Goal: Task Accomplishment & Management: Manage account settings

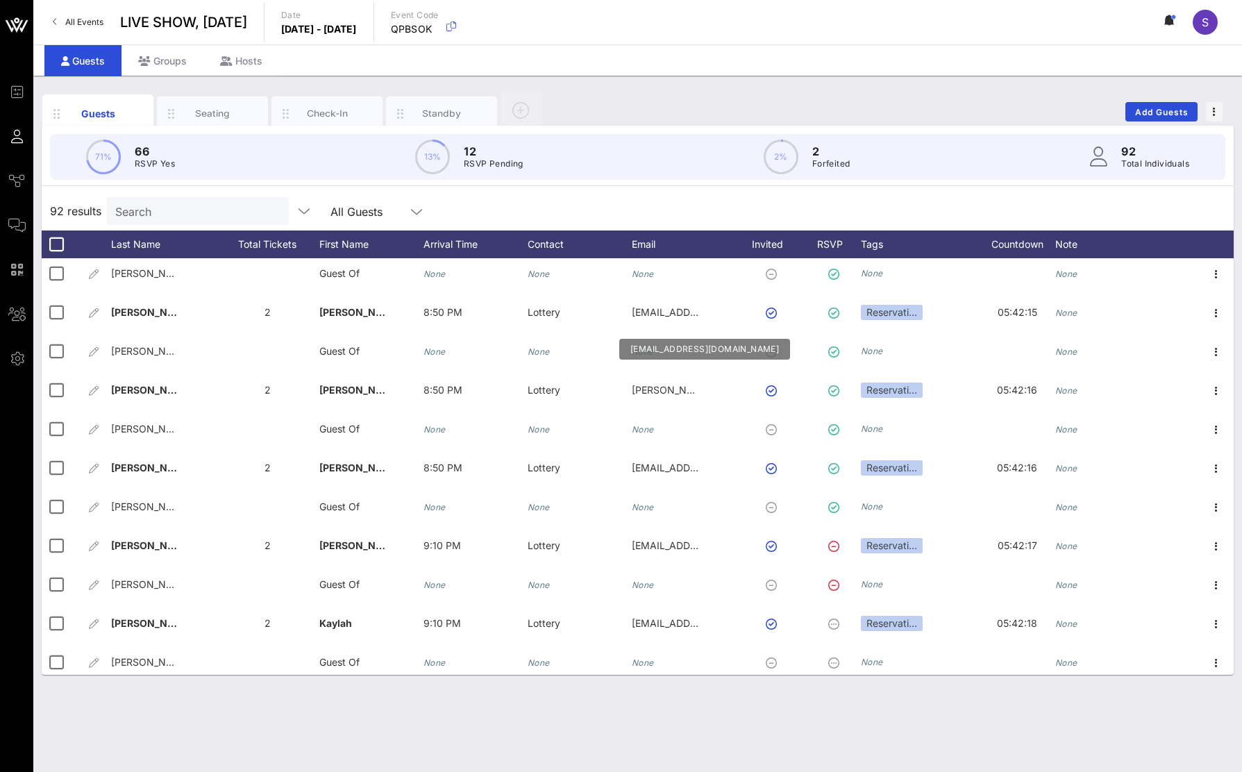
scroll to position [3160, 0]
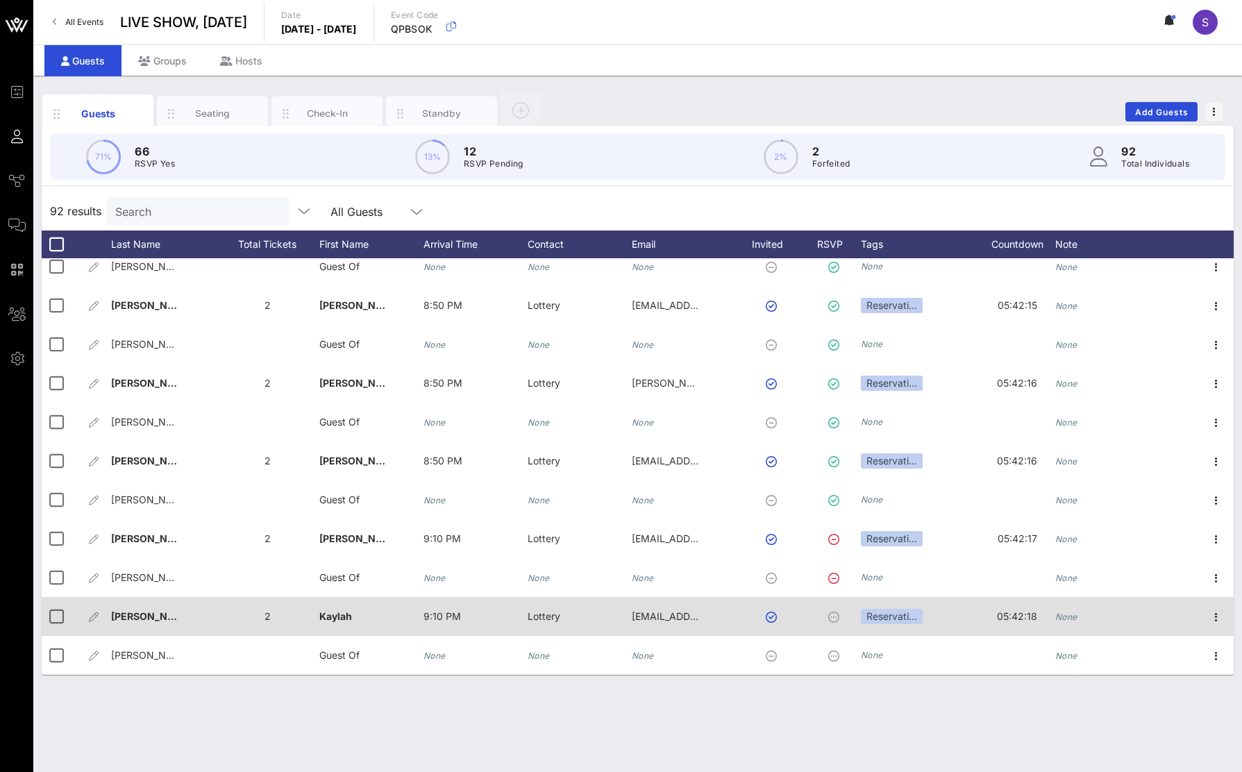
click at [171, 617] on span "Napolitano�" at bounding box center [157, 616] width 92 height 12
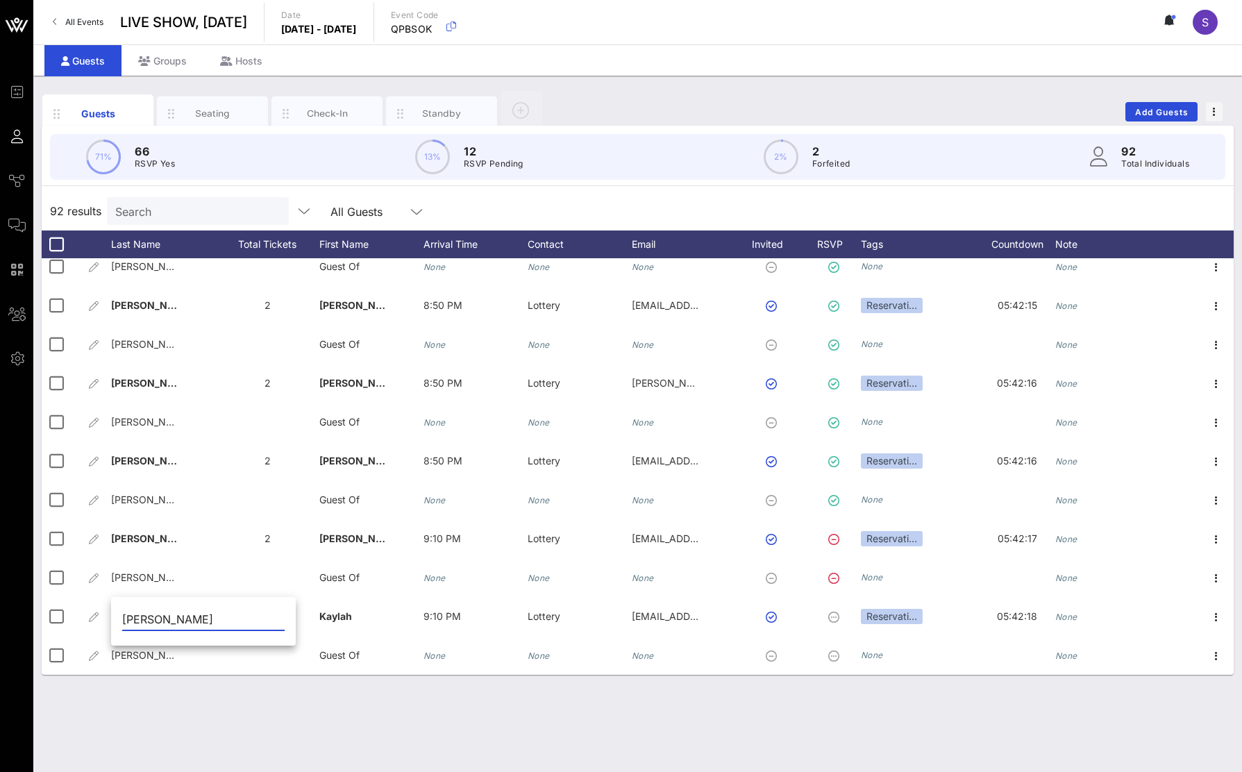
type input "Napolitano"
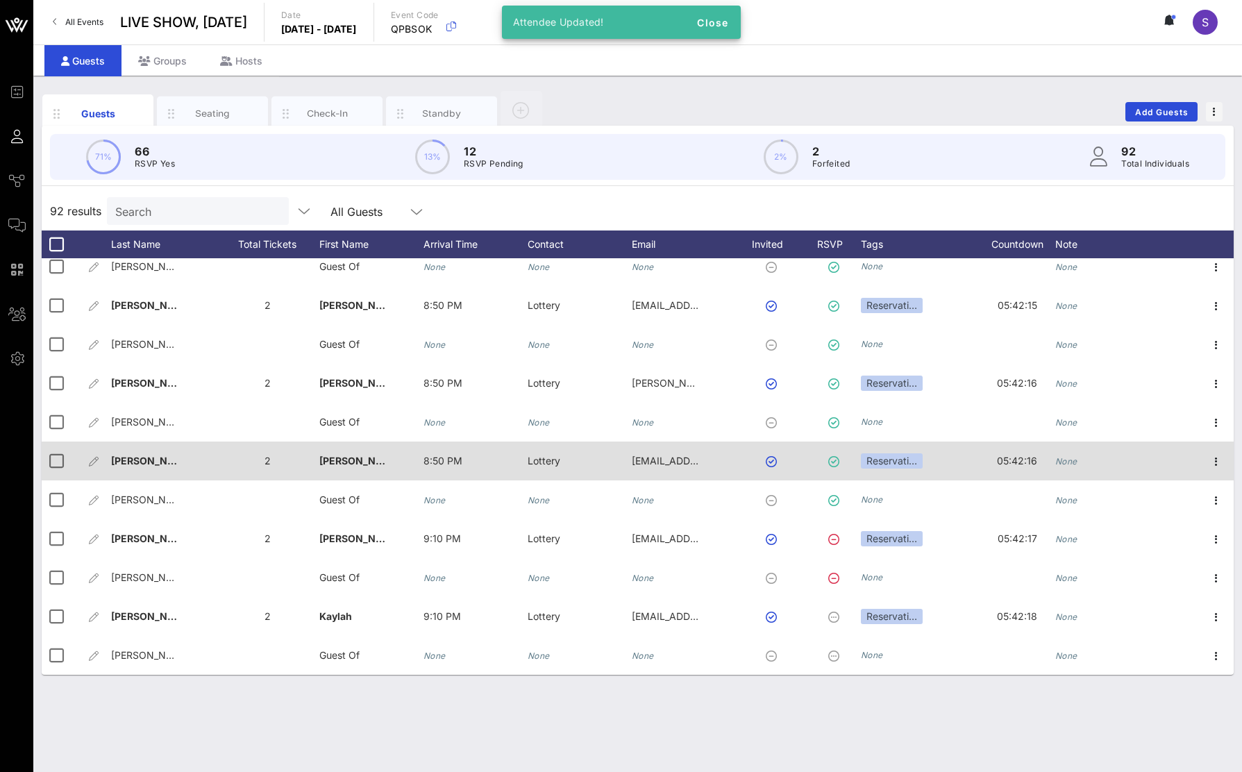
click at [1181, 457] on div at bounding box center [1179, 460] width 40 height 39
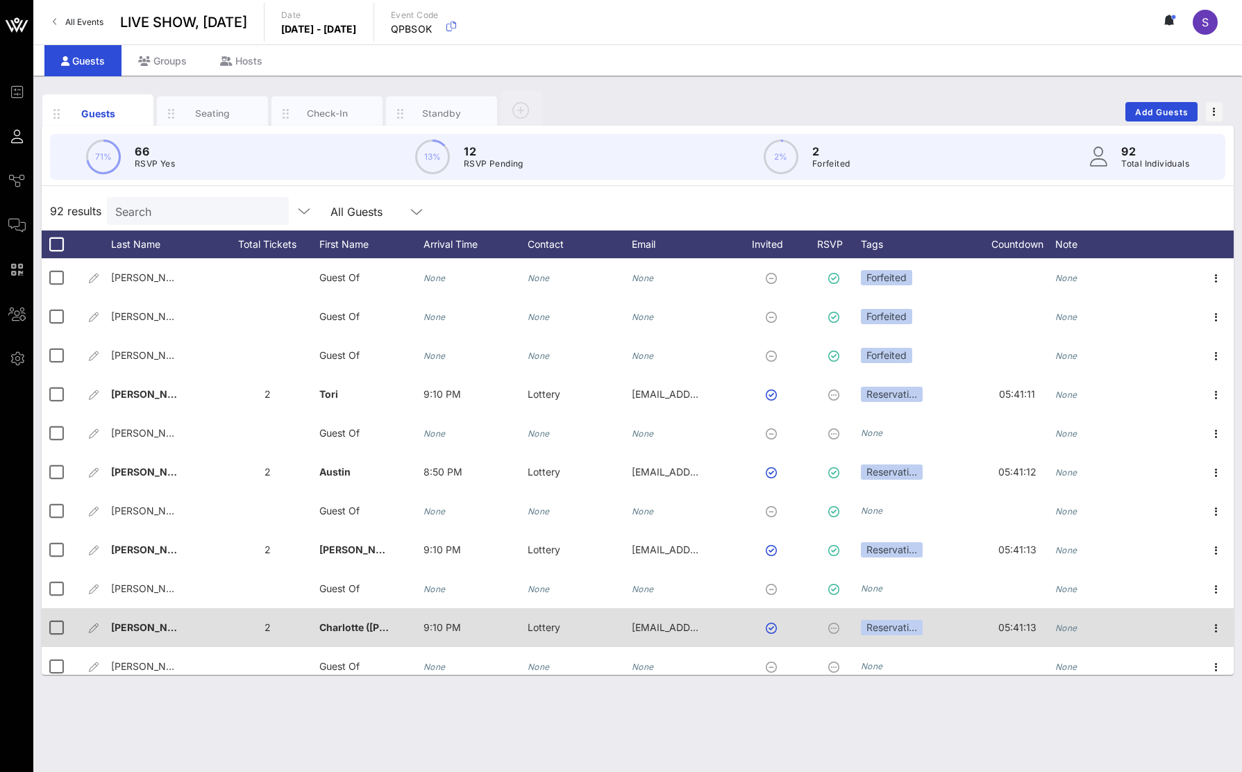
scroll to position [2535, 0]
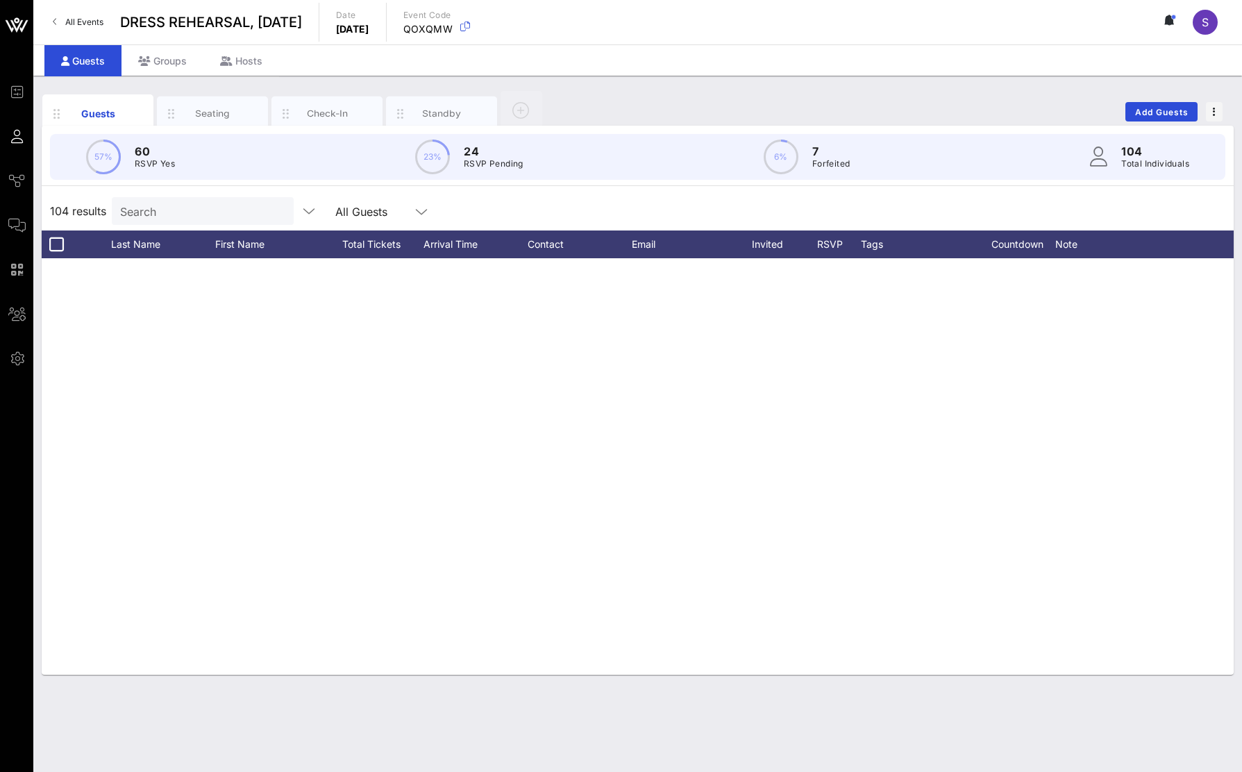
scroll to position [3498, 0]
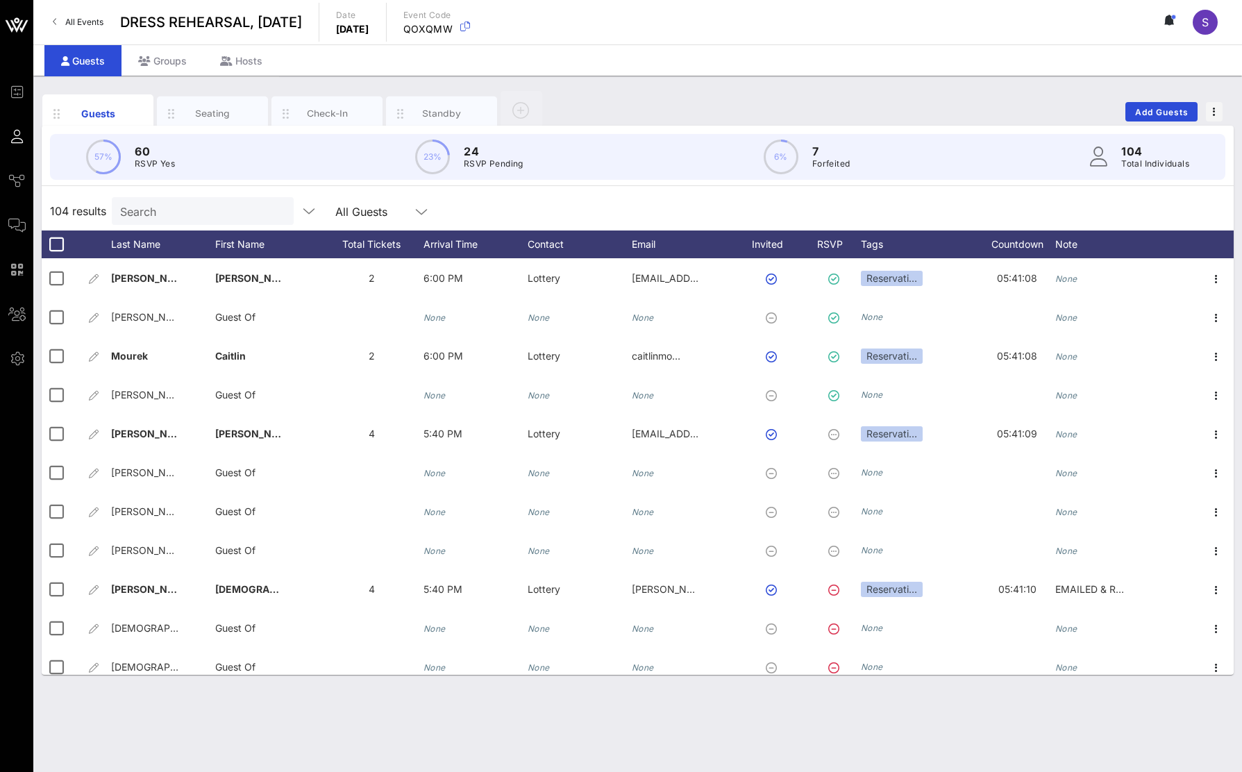
click at [775, 97] on div "Guests Seating Check-In Standby Add Guests" at bounding box center [638, 112] width 1192 height 44
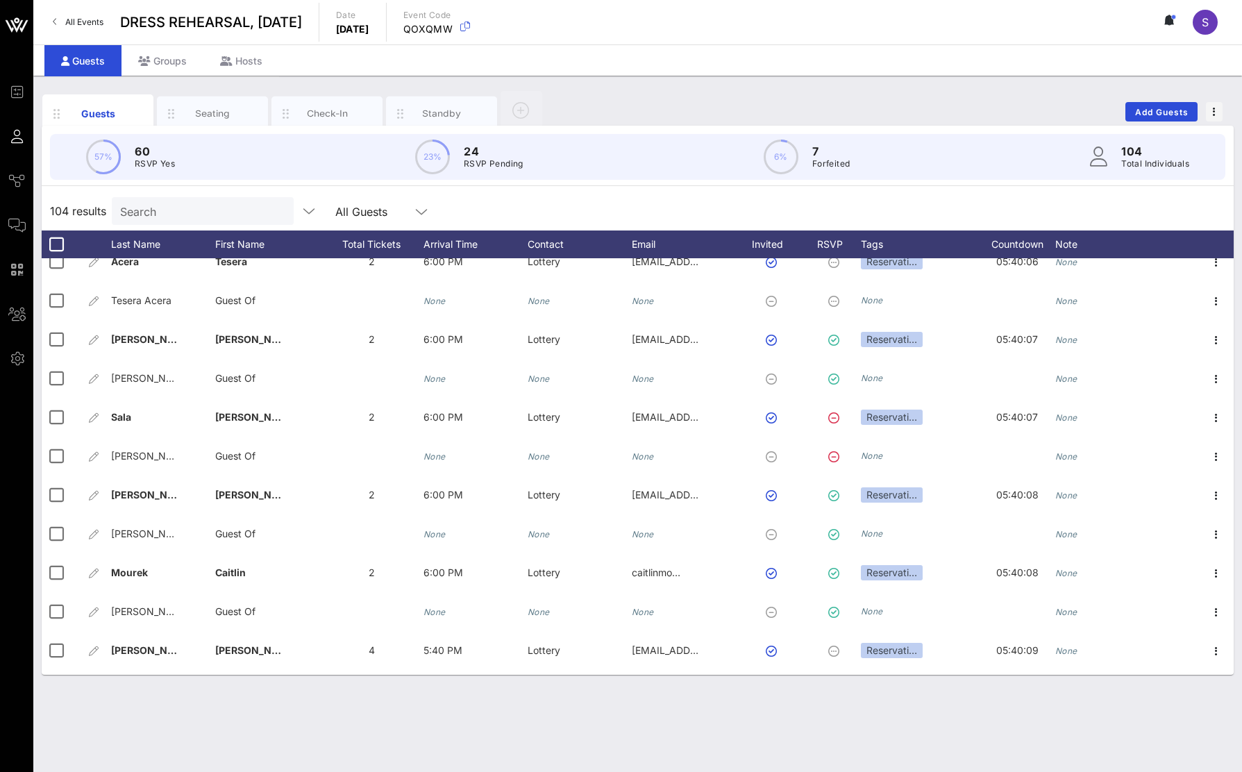
scroll to position [3279, 0]
click at [791, 80] on div "Guests Seating Check-In Standby Add Guests 57% 60 RSVP Yes 23% 24 RSVP Pending …" at bounding box center [637, 424] width 1208 height 696
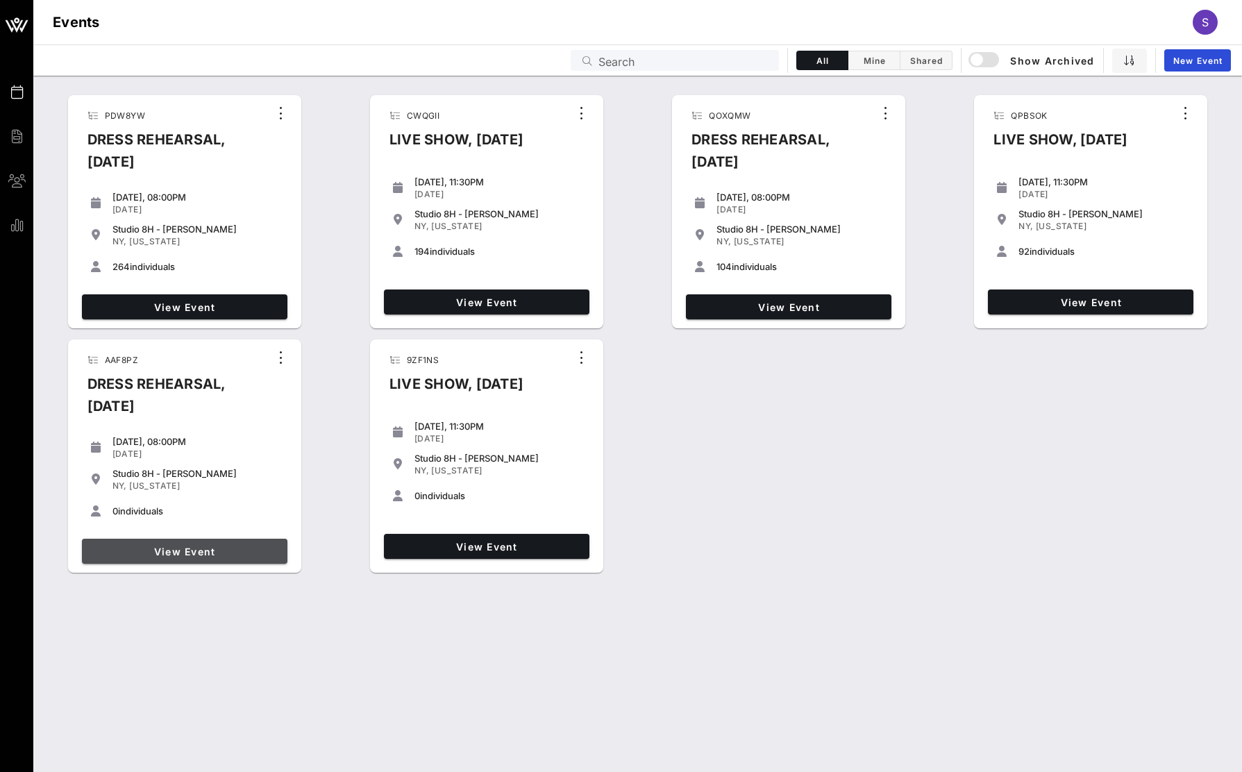
click at [201, 553] on span "View Event" at bounding box center [184, 552] width 194 height 12
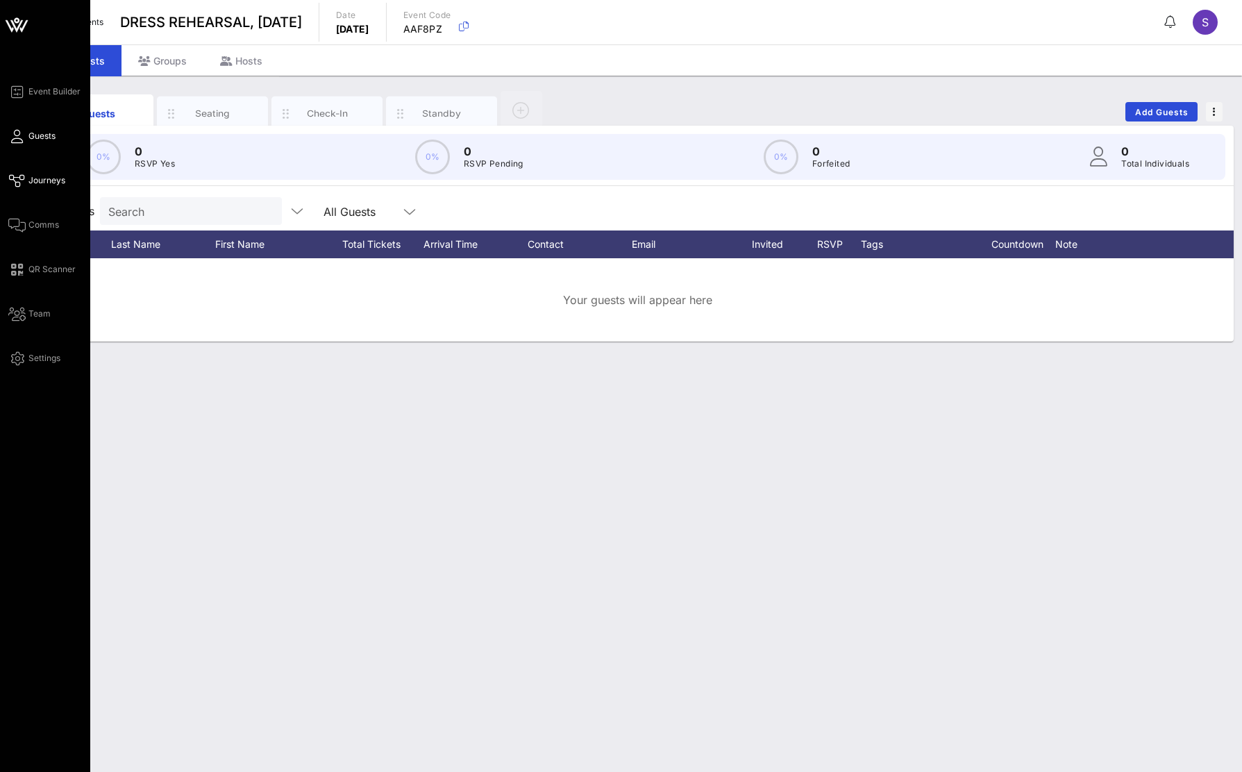
click at [28, 178] on link "Journeys" at bounding box center [36, 180] width 57 height 17
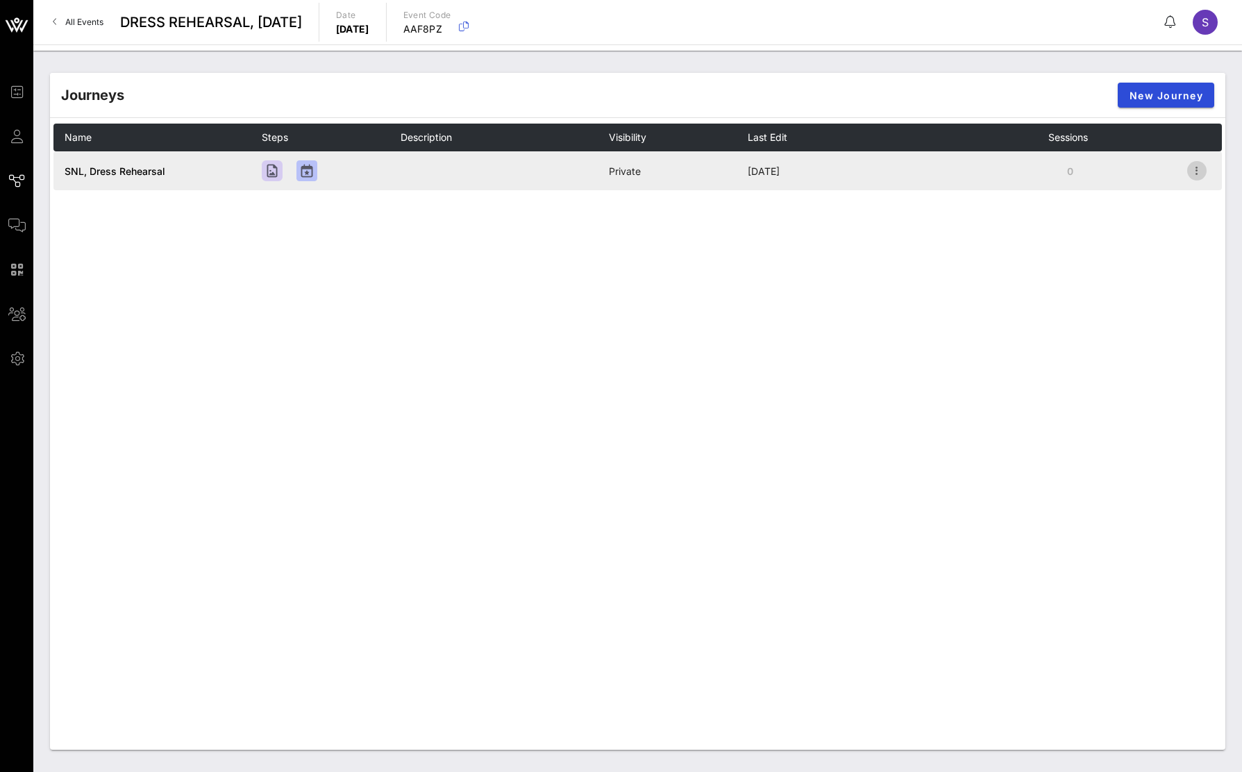
click at [1193, 169] on icon "button" at bounding box center [1196, 170] width 17 height 17
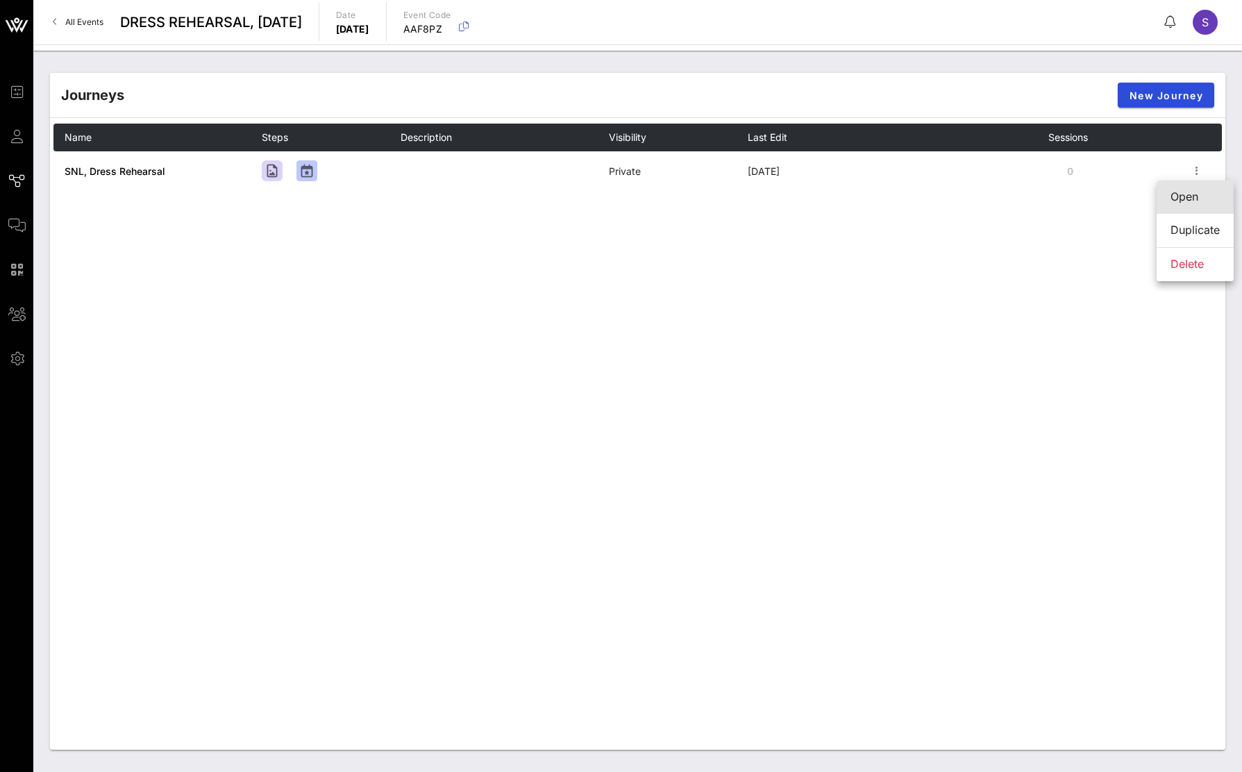
click at [1197, 193] on div "Open" at bounding box center [1194, 196] width 49 height 13
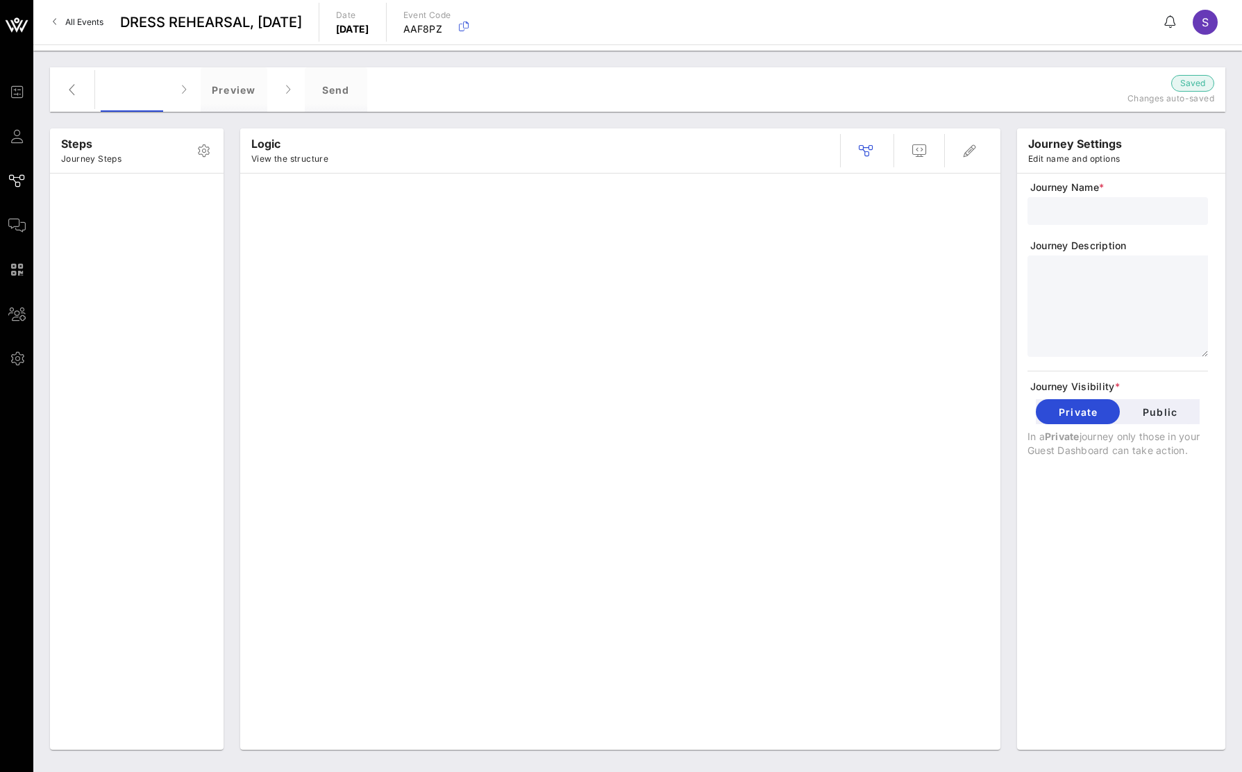
type input "SNL, Dress Rehearsal"
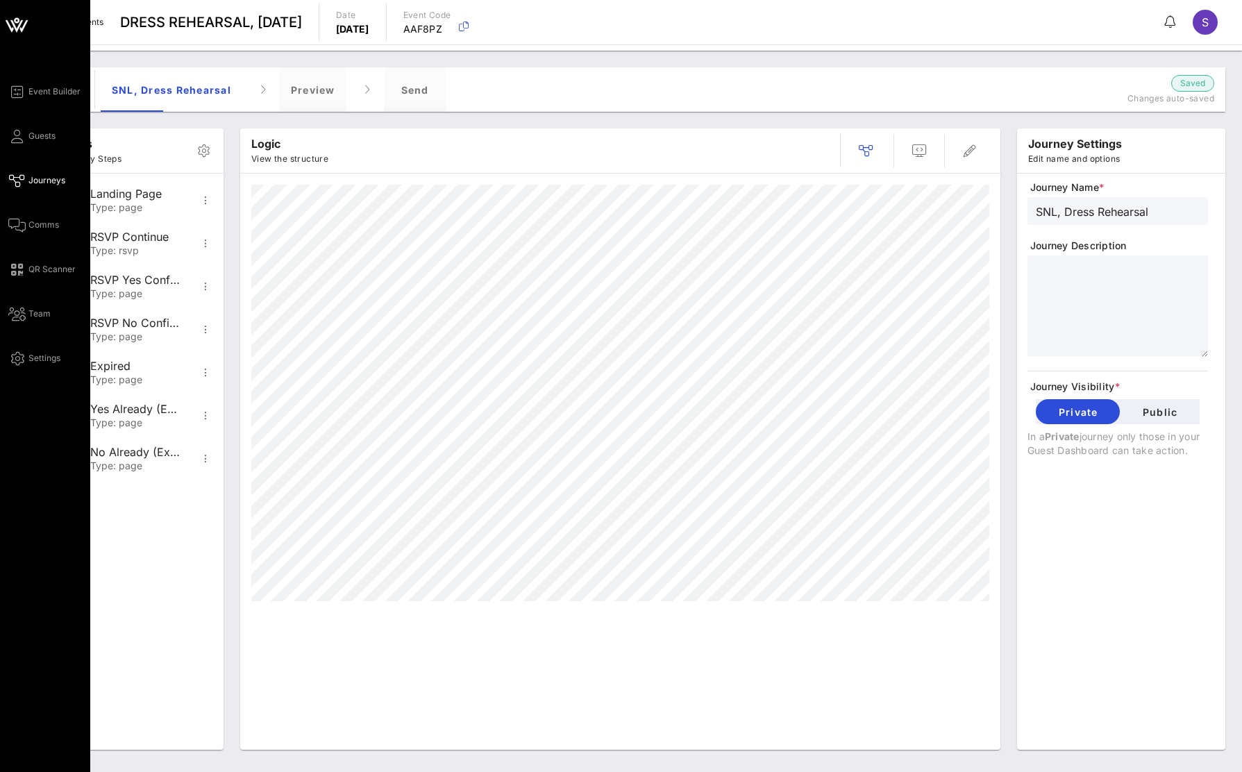
click at [28, 216] on div "Event Builder Guests Journeys Comms QR Scanner Team Settings" at bounding box center [49, 224] width 82 height 283
click at [28, 220] on link "Comms" at bounding box center [33, 225] width 51 height 17
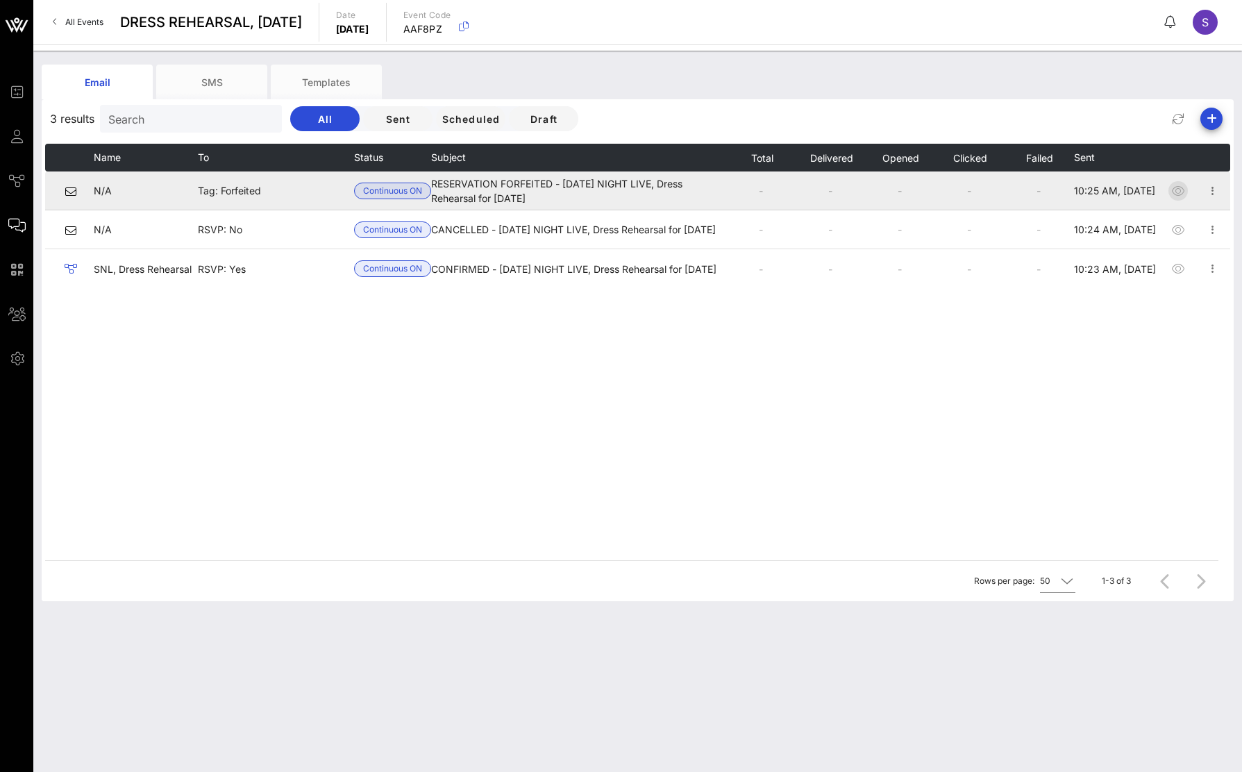
click at [1175, 193] on icon "button" at bounding box center [1178, 191] width 17 height 17
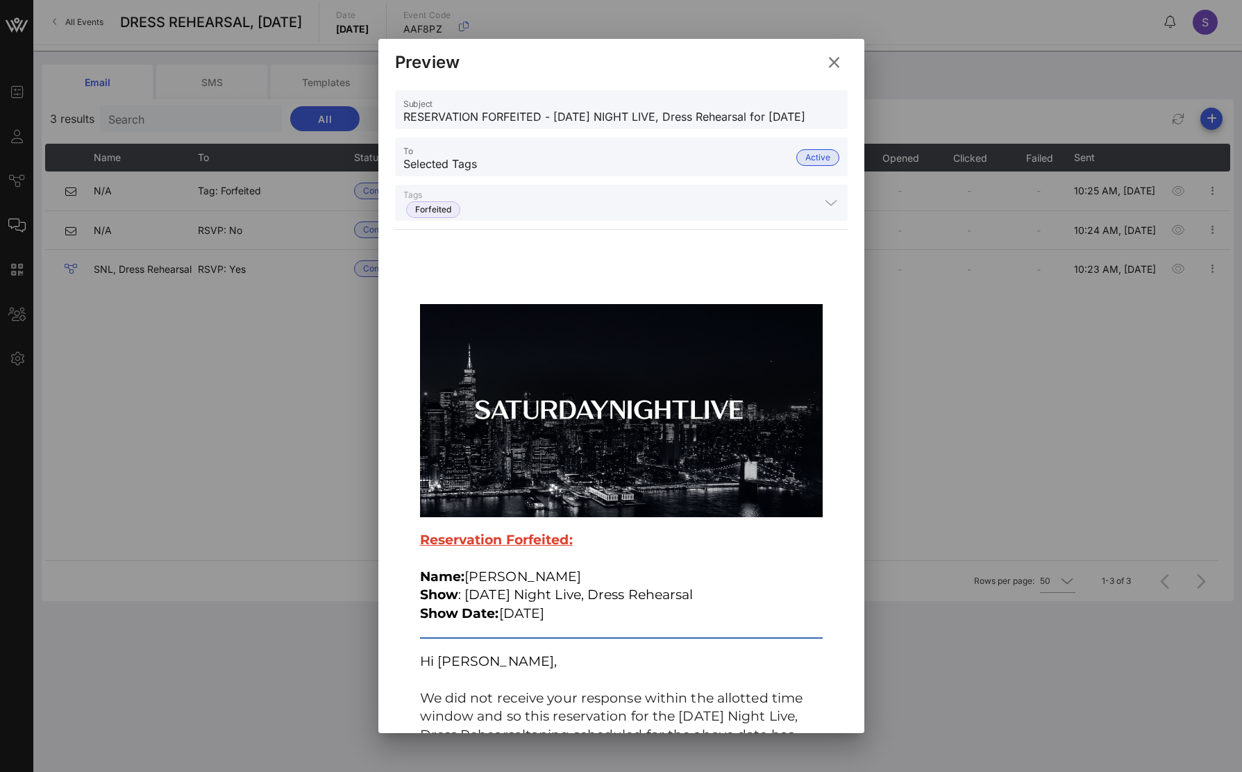
click at [837, 69] on icon at bounding box center [833, 61] width 19 height 17
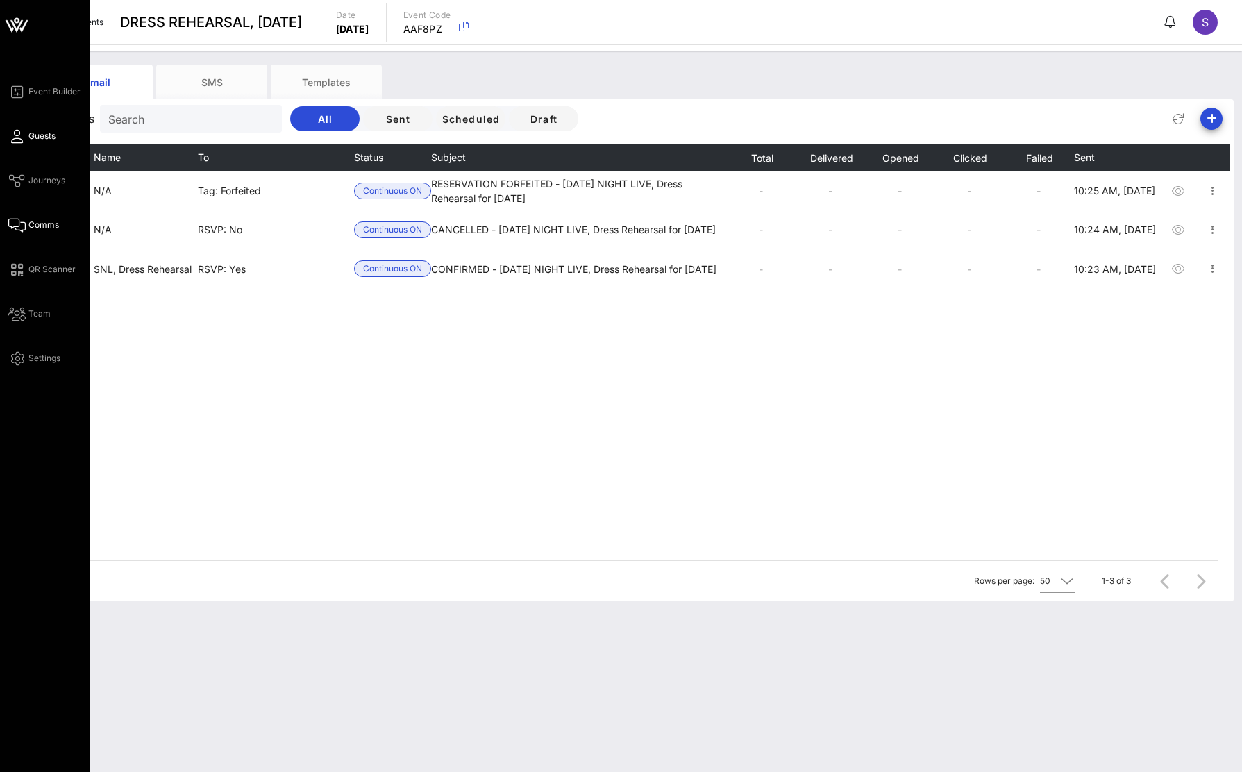
click at [20, 137] on icon at bounding box center [16, 136] width 17 height 2
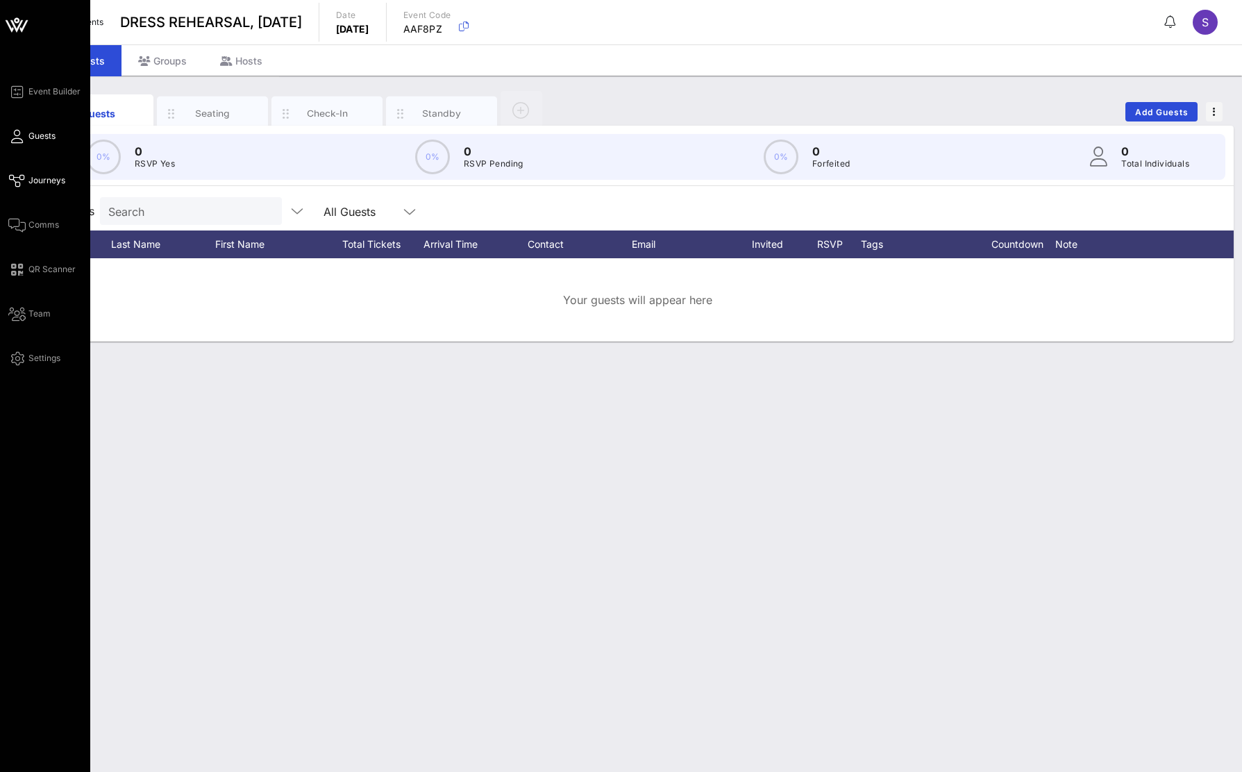
click at [27, 180] on link "Journeys" at bounding box center [36, 180] width 57 height 17
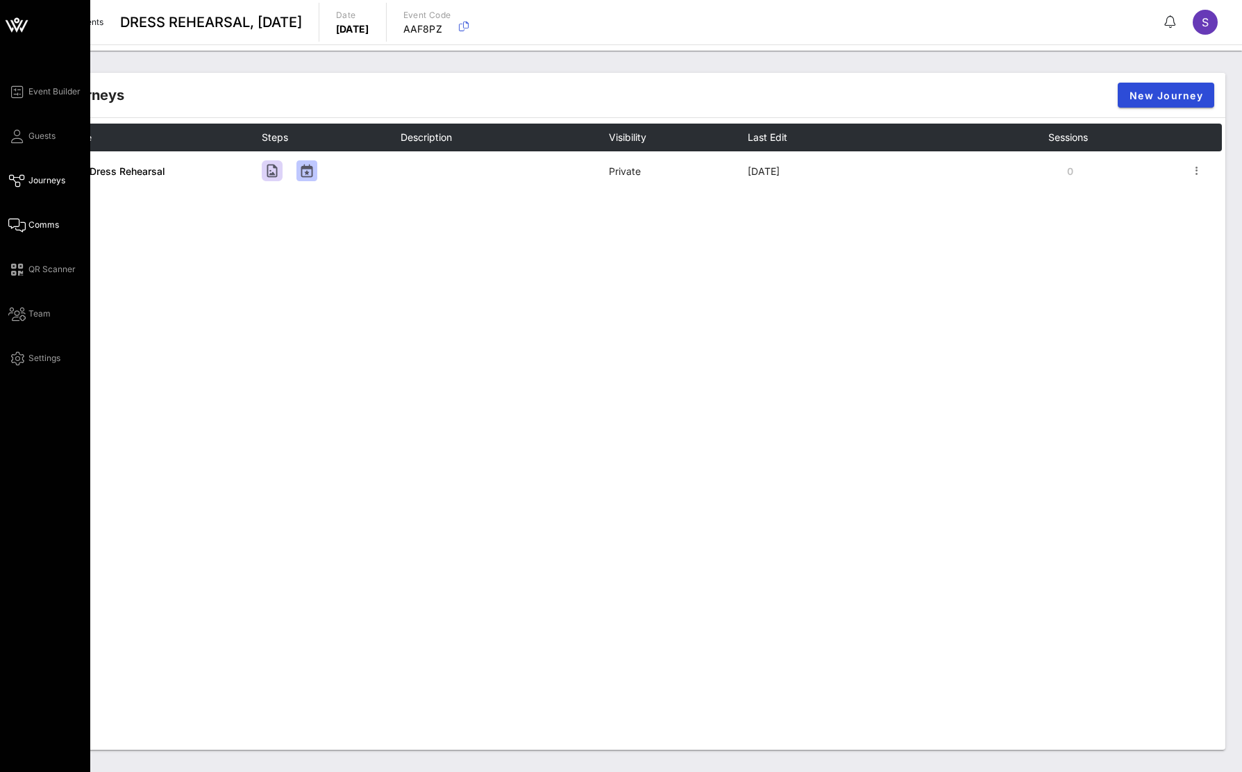
click at [24, 225] on icon at bounding box center [16, 225] width 17 height 2
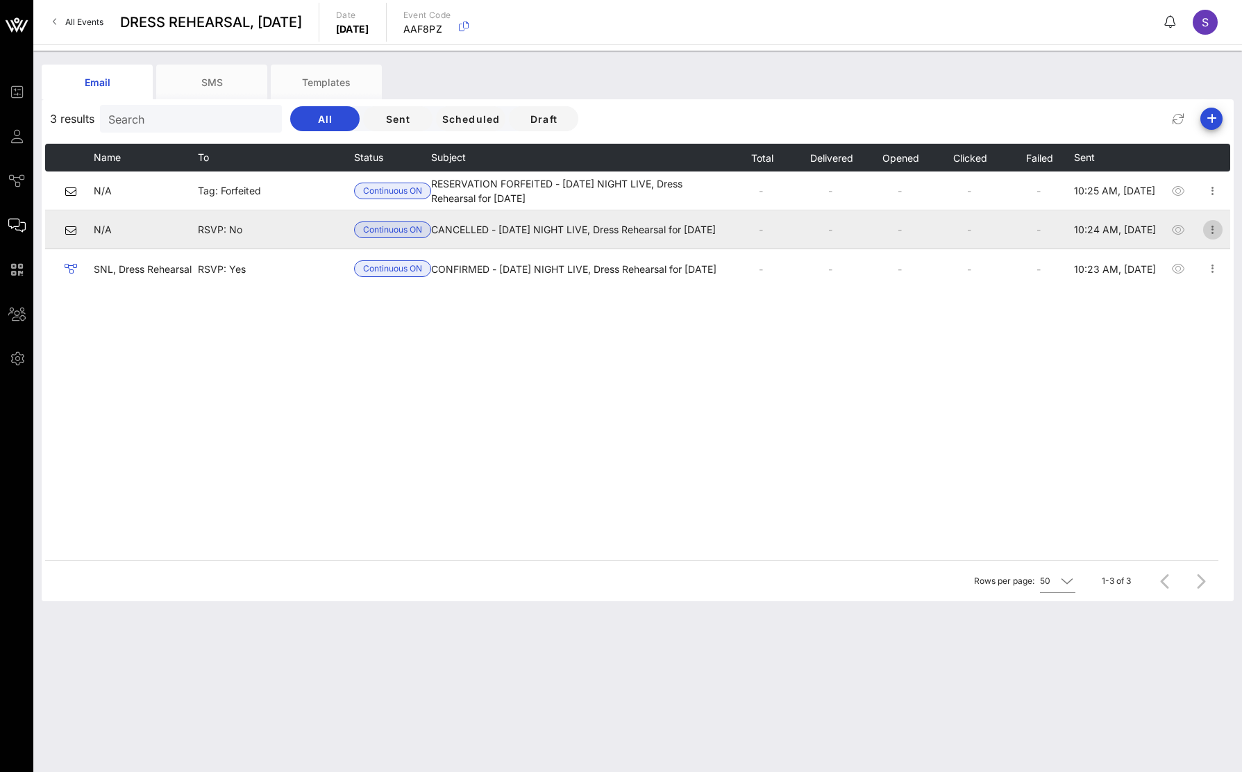
click at [1215, 229] on icon "button" at bounding box center [1212, 229] width 17 height 17
click at [1175, 230] on icon "button" at bounding box center [1178, 229] width 17 height 17
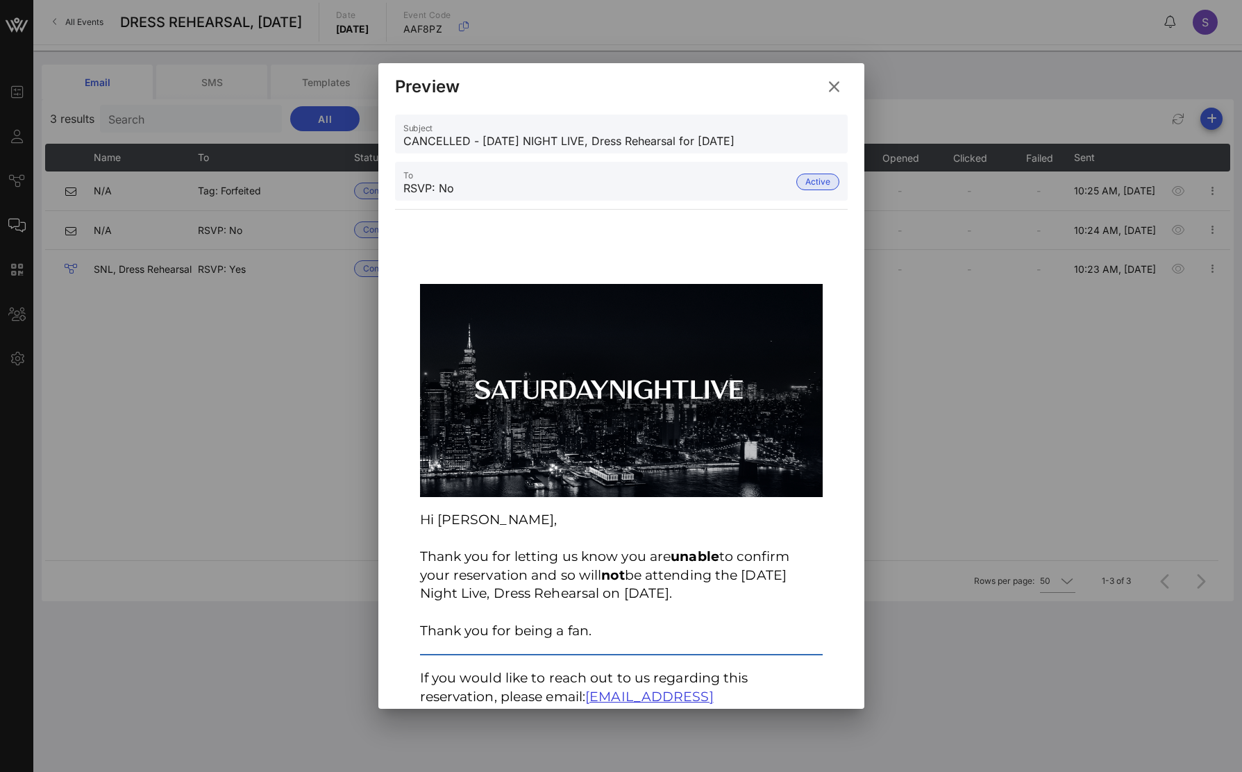
click at [837, 92] on icon at bounding box center [833, 86] width 19 height 17
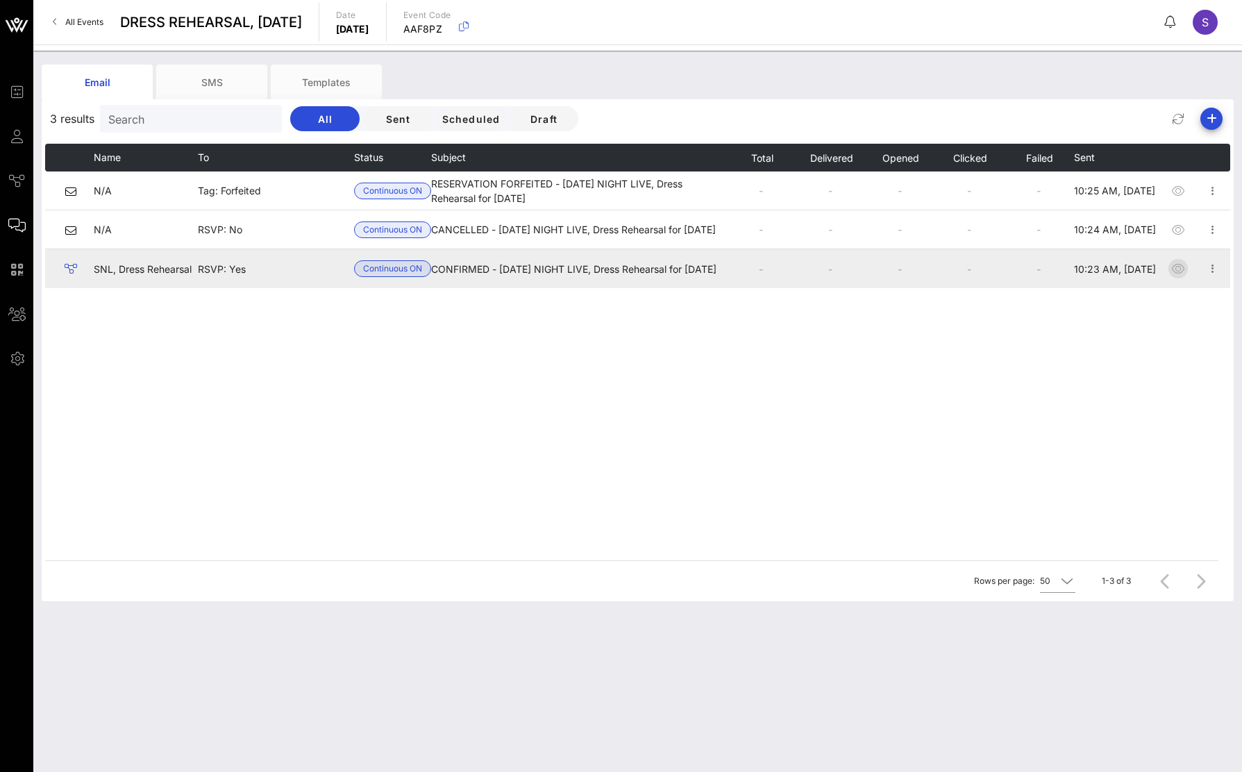
click at [1177, 267] on icon "button" at bounding box center [1178, 268] width 17 height 17
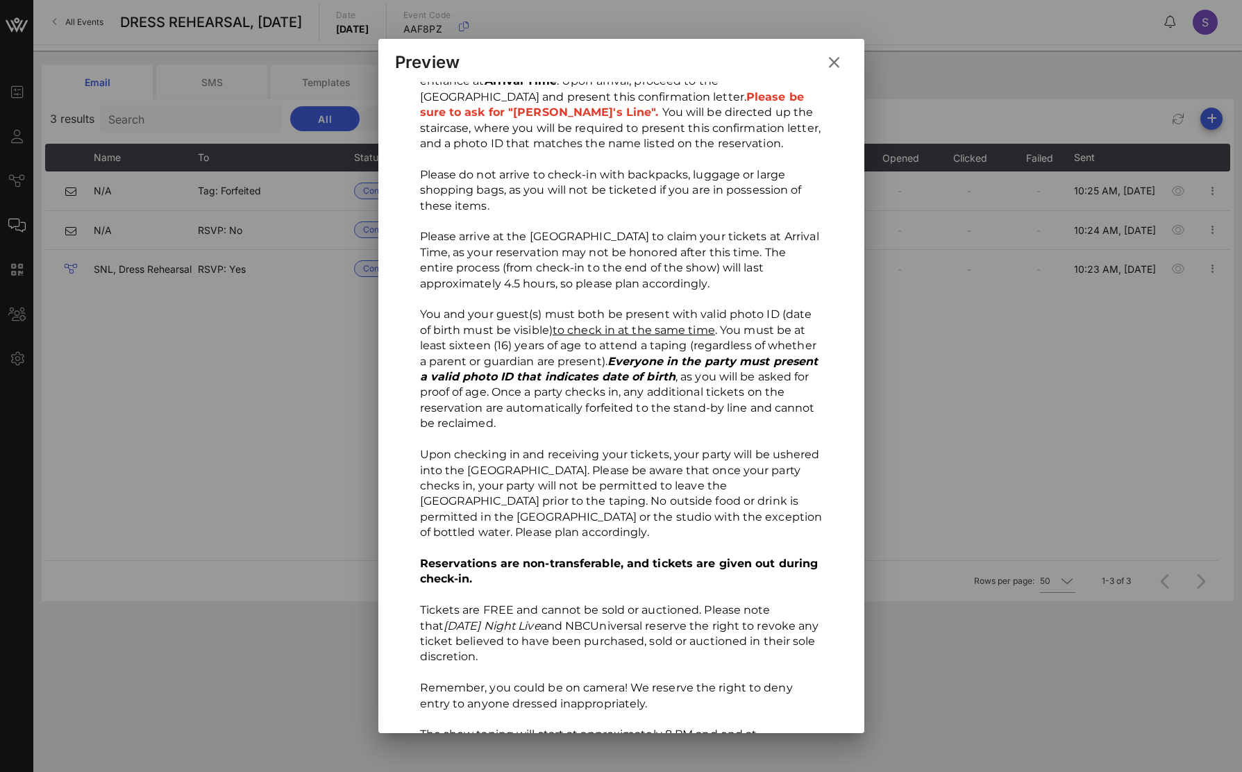
scroll to position [1249, 0]
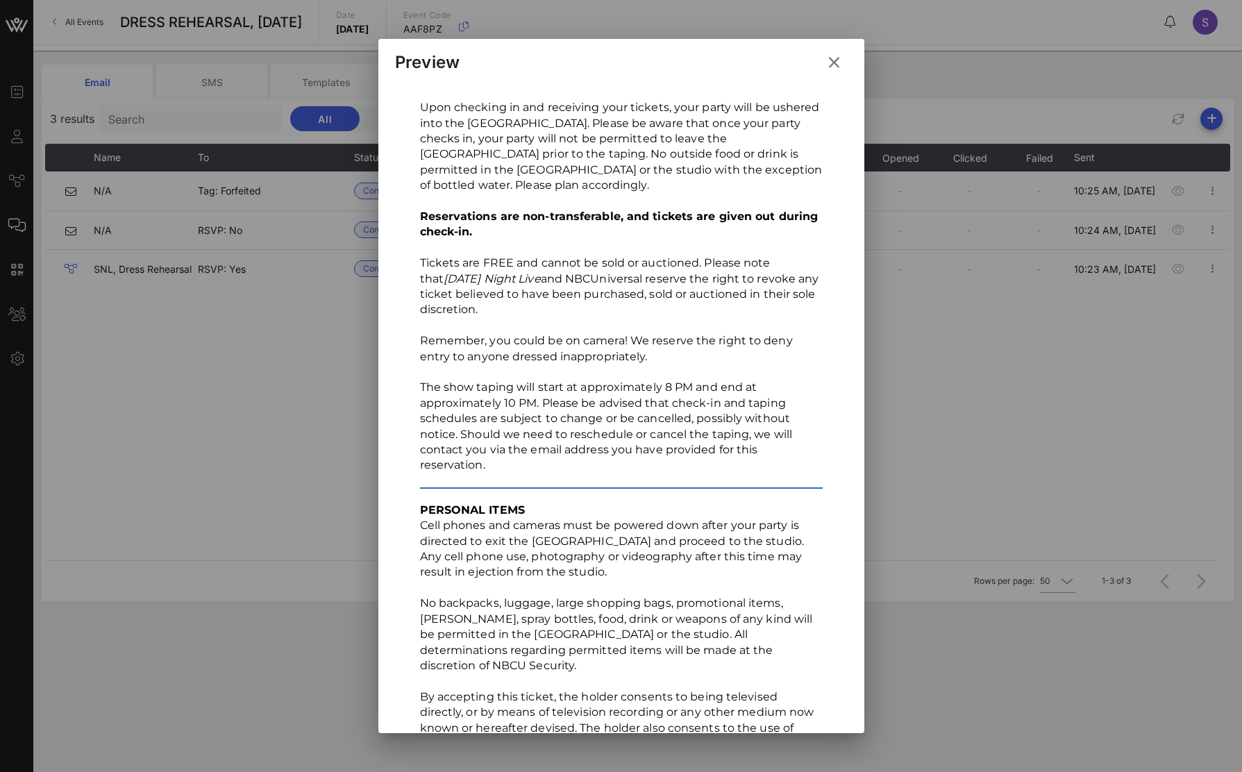
click at [834, 57] on icon at bounding box center [833, 62] width 20 height 19
